Goal: Task Accomplishment & Management: Complete application form

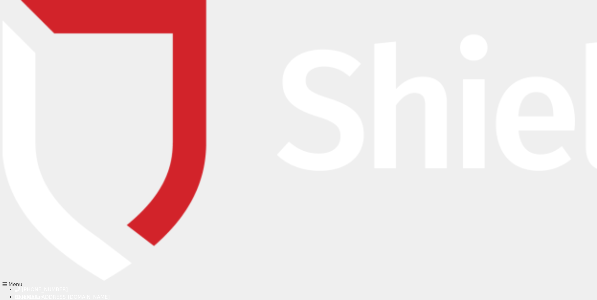
type input "[PERSON_NAME]"
type input "Wiaczek"
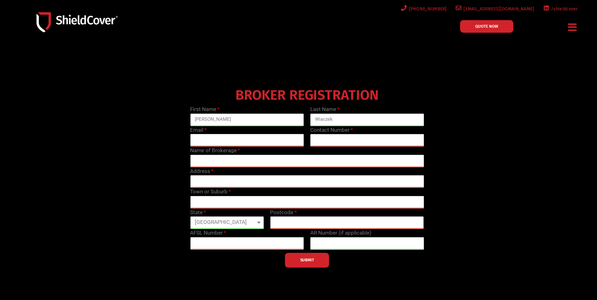
type input "[PERSON_NAME][EMAIL_ADDRESS][DOMAIN_NAME]"
type input "0362212916"
click at [230, 160] on input "text" at bounding box center [307, 161] width 234 height 13
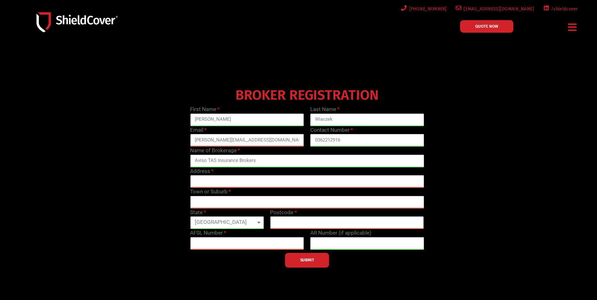
type input "Aviso TAS Insurance Brokers"
type input "[STREET_ADDRESS][PERSON_NAME]"
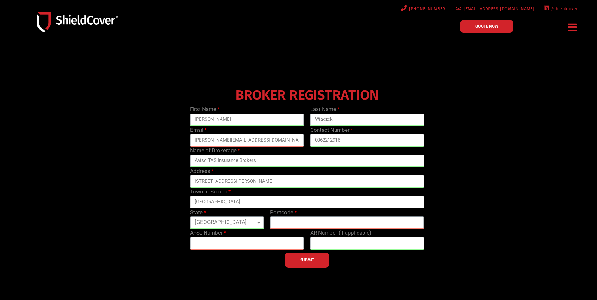
type input "[GEOGRAPHIC_DATA]"
select select "TAS"
type input "7000"
click at [241, 245] on input "text" at bounding box center [247, 243] width 114 height 13
type input "431747"
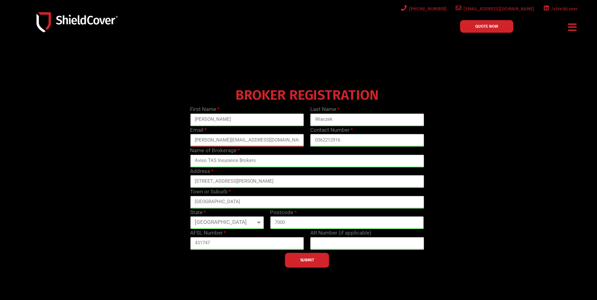
click at [310, 261] on span "SUBMIT" at bounding box center [307, 260] width 14 height 1
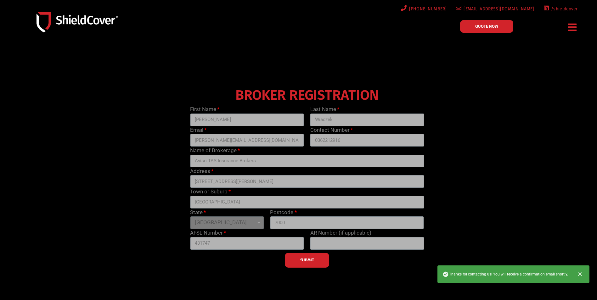
click at [473, 24] on link "QUOTE NOW" at bounding box center [486, 26] width 53 height 13
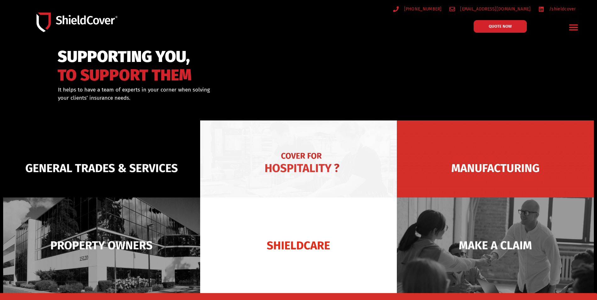
click at [334, 162] on img at bounding box center [298, 169] width 197 height 96
